Goal: Find specific page/section: Find specific page/section

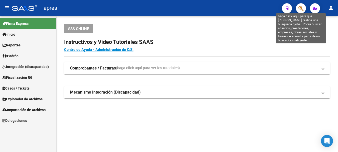
click at [300, 7] on icon "button" at bounding box center [300, 9] width 5 height 6
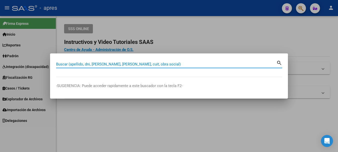
paste input "20465653036"
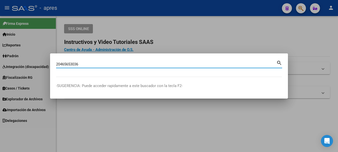
type input "20465653036"
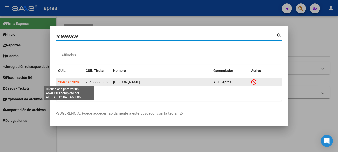
click at [73, 83] on span "20465653036" at bounding box center [69, 82] width 22 height 4
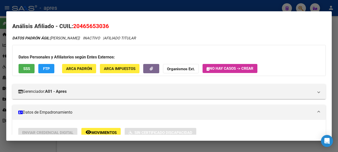
click at [99, 2] on div at bounding box center [169, 76] width 338 height 152
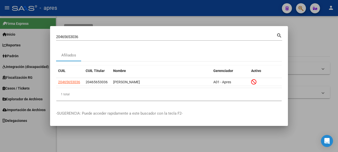
click at [99, 2] on div at bounding box center [169, 76] width 338 height 152
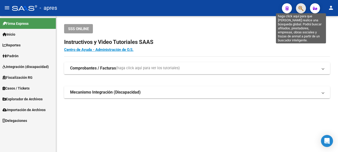
click at [300, 7] on icon "button" at bounding box center [300, 9] width 5 height 6
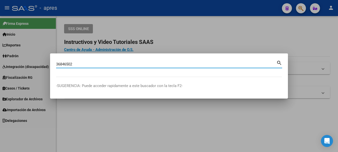
type input "36846502"
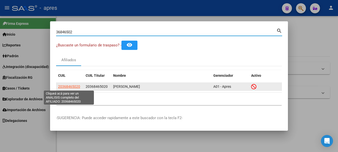
click at [80, 86] on span "20368465020" at bounding box center [69, 86] width 22 height 4
type textarea "20368465020"
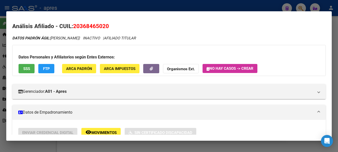
click at [25, 70] on span "SSS" at bounding box center [26, 68] width 7 height 5
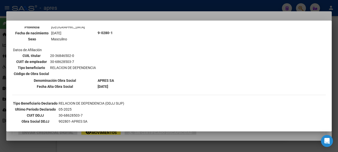
scroll to position [75, 0]
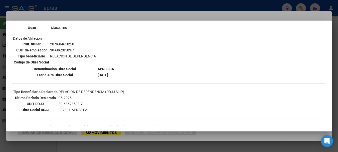
click at [74, 5] on div at bounding box center [169, 76] width 338 height 152
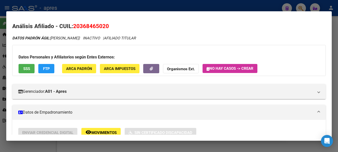
click at [74, 5] on div at bounding box center [169, 76] width 338 height 152
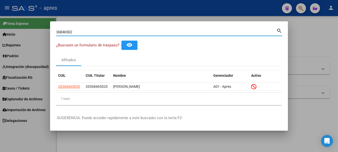
drag, startPoint x: 75, startPoint y: 31, endPoint x: -2, endPoint y: 30, distance: 77.1
click at [0, 30] on html "menu - apres person Firma Express Inicio Calendario SSS Instructivos Contacto O…" at bounding box center [169, 76] width 338 height 152
paste input "20416747319"
type input "20416747319"
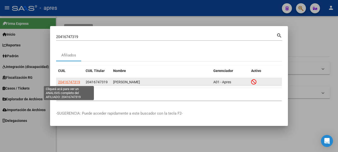
click at [73, 83] on span "20416747319" at bounding box center [69, 82] width 22 height 4
type textarea "20416747319"
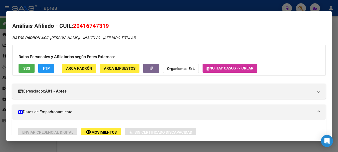
scroll to position [0, 0]
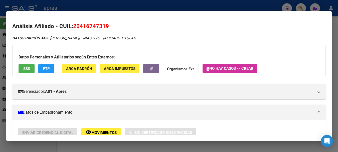
drag, startPoint x: 74, startPoint y: 25, endPoint x: 108, endPoint y: 25, distance: 34.0
click at [108, 25] on span "20416747319" at bounding box center [91, 26] width 36 height 7
copy span "20416747319"
click at [157, 3] on div at bounding box center [169, 76] width 338 height 152
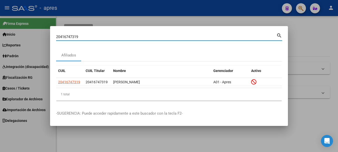
click at [262, 37] on input "20416747319" at bounding box center [166, 37] width 220 height 5
type input "2"
paste input "23414357334"
type input "23414357334"
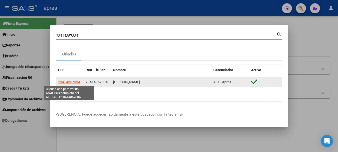
click at [73, 80] on span "23414357334" at bounding box center [69, 82] width 22 height 4
type textarea "23414357334"
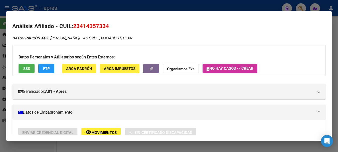
click at [28, 69] on span "SSS" at bounding box center [26, 68] width 7 height 5
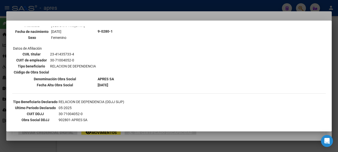
scroll to position [114, 0]
